Goal: Submit feedback/report problem

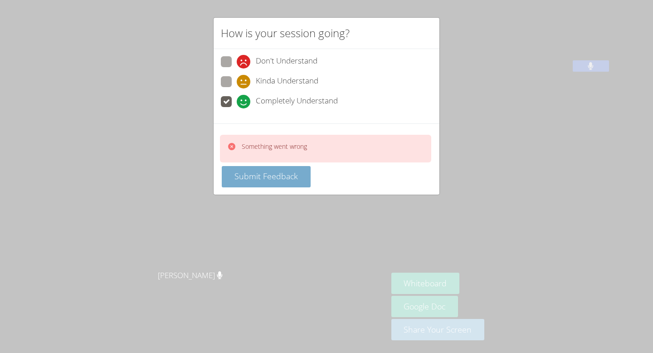
click at [265, 176] on span "Submit Feedback" at bounding box center [265, 175] width 63 height 11
click at [524, 172] on div "How is your session going? Don't Understand Kinda Understand Completely Underst…" at bounding box center [326, 176] width 653 height 353
click at [524, 173] on div "How is your session going? Don't Understand Kinda Understand Completely Underst…" at bounding box center [326, 176] width 653 height 353
click at [273, 84] on span "Kinda Understand" at bounding box center [287, 82] width 63 height 14
click at [244, 84] on input "Kinda Understand" at bounding box center [241, 80] width 8 height 8
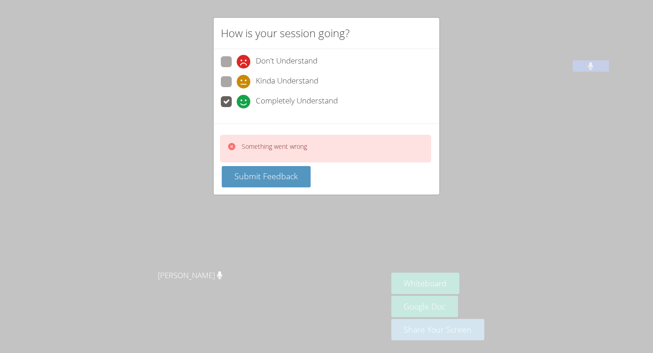
radio input "true"
click at [272, 68] on span "Don't Understand" at bounding box center [287, 62] width 62 height 14
click at [244, 64] on input "Don't Understand" at bounding box center [241, 60] width 8 height 8
radio input "true"
click at [299, 100] on span "Completely Understand" at bounding box center [297, 102] width 82 height 14
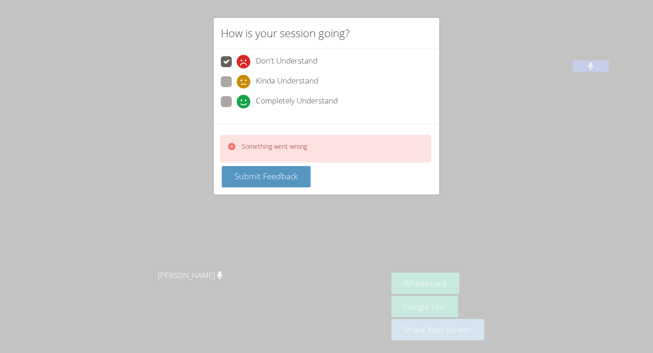
click at [244, 100] on input "Completely Understand" at bounding box center [241, 100] width 8 height 8
radio input "true"
click at [285, 172] on span "Submit Feedback" at bounding box center [265, 175] width 63 height 11
click at [444, 17] on div "How is your session going? Don't Understand Kinda Understand Completely Underst…" at bounding box center [326, 176] width 653 height 353
click at [295, 175] on span "Submit Feedback" at bounding box center [265, 175] width 63 height 11
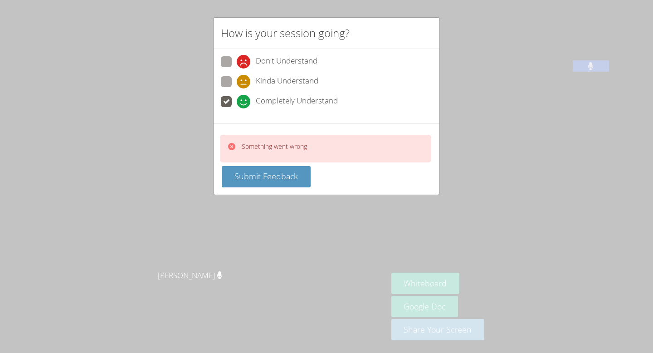
click at [268, 196] on div "How is your session going? Don't Understand Kinda Understand Completely Underst…" at bounding box center [326, 176] width 653 height 353
click at [269, 197] on div "How is your session going? Don't Understand Kinda Understand Completely Underst…" at bounding box center [326, 176] width 653 height 353
click at [269, 196] on div "How is your session going? Don't Understand Kinda Understand Completely Underst…" at bounding box center [326, 176] width 653 height 353
click at [269, 197] on div "How is your session going? Don't Understand Kinda Understand Completely Underst…" at bounding box center [326, 176] width 653 height 353
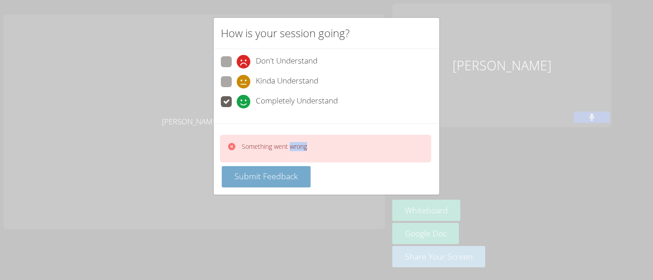
click at [288, 180] on span "Submit Feedback" at bounding box center [265, 175] width 63 height 11
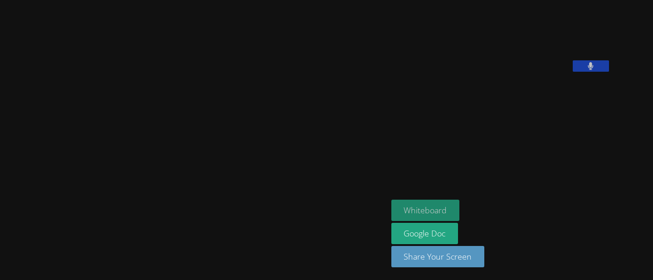
click at [460, 213] on button "Whiteboard" at bounding box center [425, 209] width 68 height 21
click at [262, 180] on video at bounding box center [194, 122] width 136 height 214
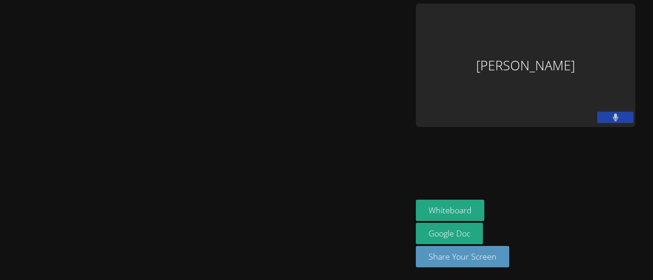
click at [604, 39] on div "[PERSON_NAME]" at bounding box center [525, 65] width 219 height 123
click at [575, 59] on div "[PERSON_NAME]" at bounding box center [525, 65] width 219 height 123
click at [530, 131] on aside "Evelyn Kruger Whiteboard Google Doc Share Your Screen" at bounding box center [525, 140] width 227 height 280
